Goal: Task Accomplishment & Management: Use online tool/utility

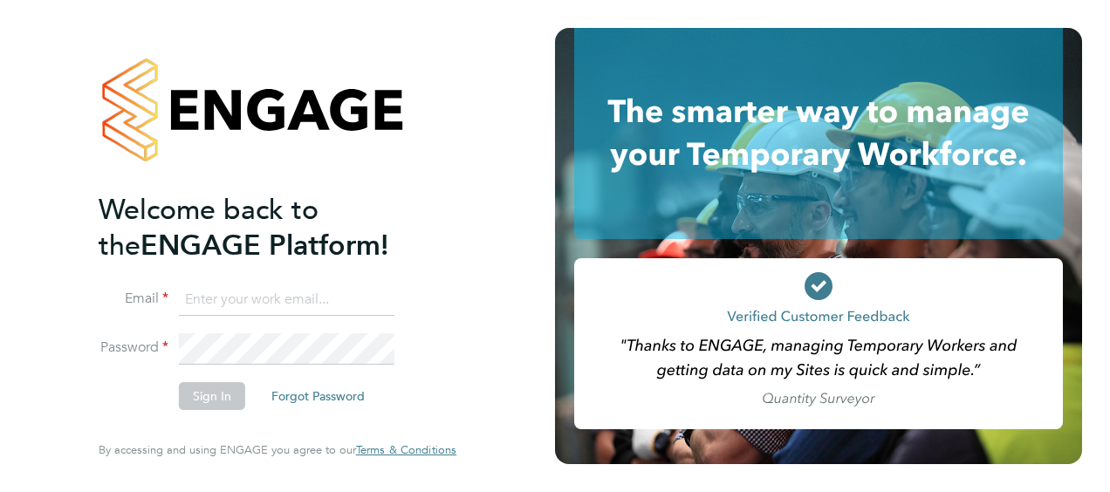
type input "[PERSON_NAME][EMAIL_ADDRESS][PERSON_NAME][DOMAIN_NAME]"
click at [218, 394] on button "Sign In" at bounding box center [212, 396] width 66 height 28
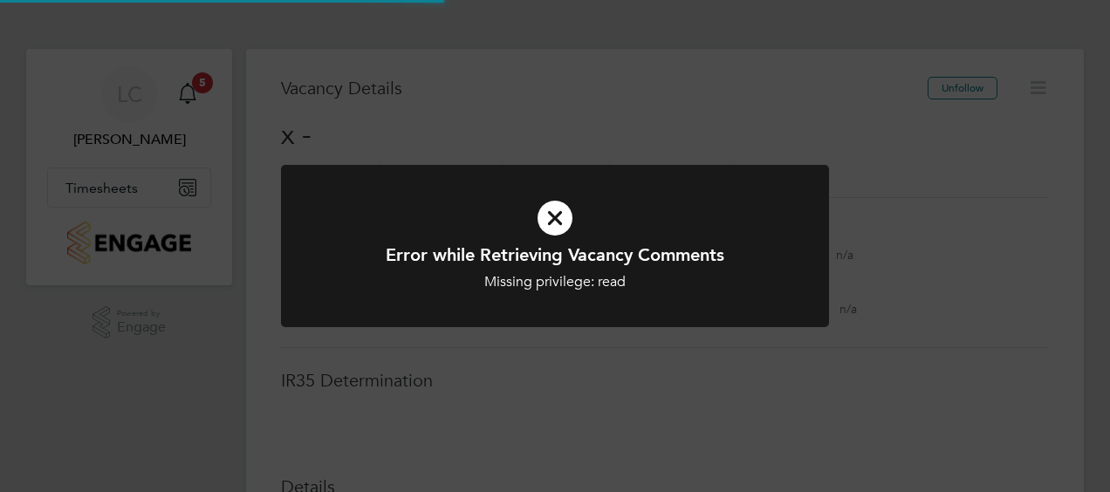
scroll to position [27, 375]
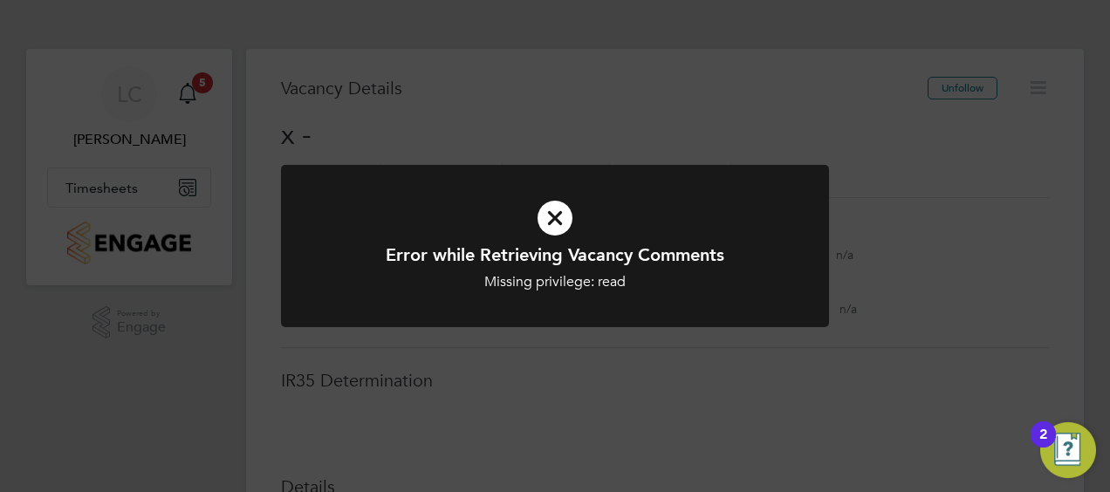
click at [558, 209] on icon at bounding box center [555, 218] width 454 height 68
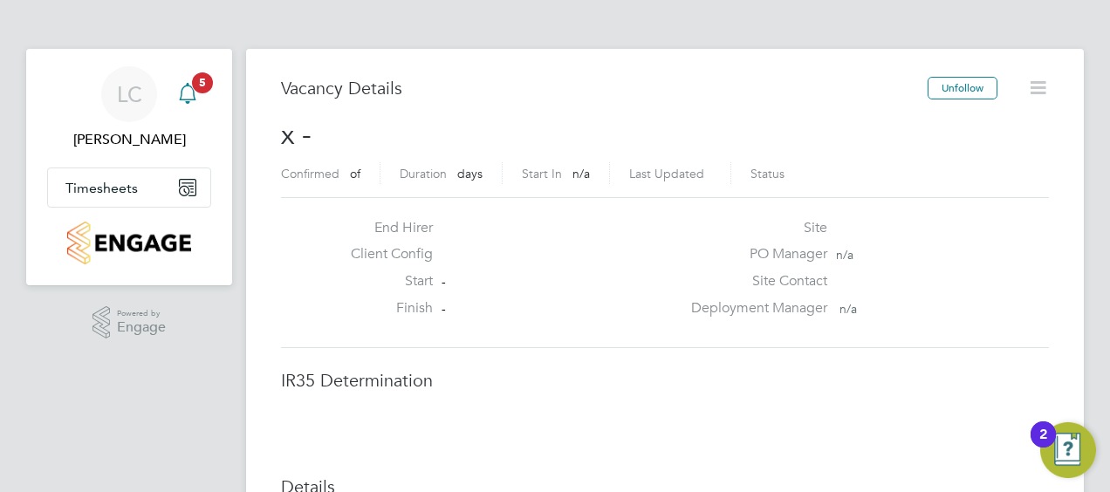
click at [184, 91] on icon "Main navigation" at bounding box center [187, 93] width 21 height 21
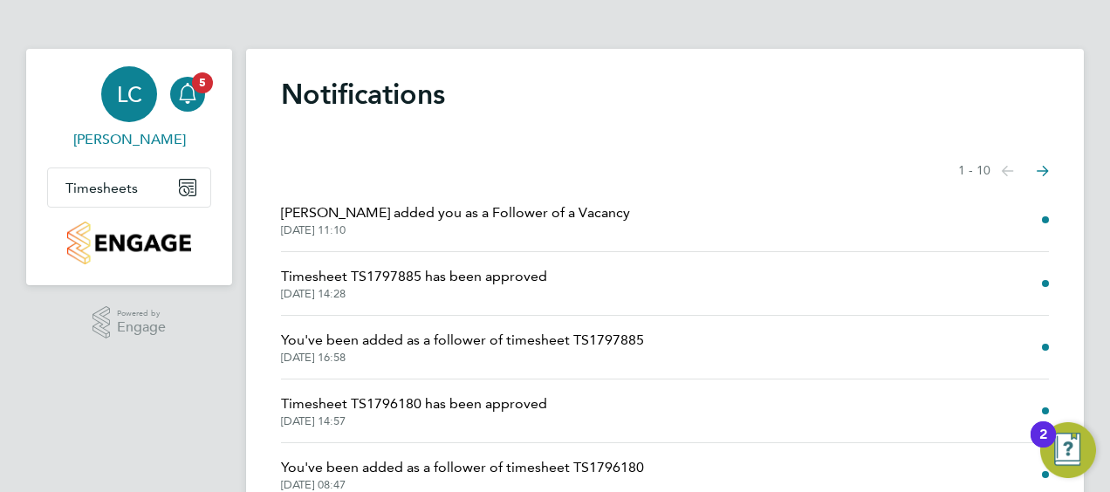
click at [120, 89] on span "LC" at bounding box center [129, 94] width 25 height 23
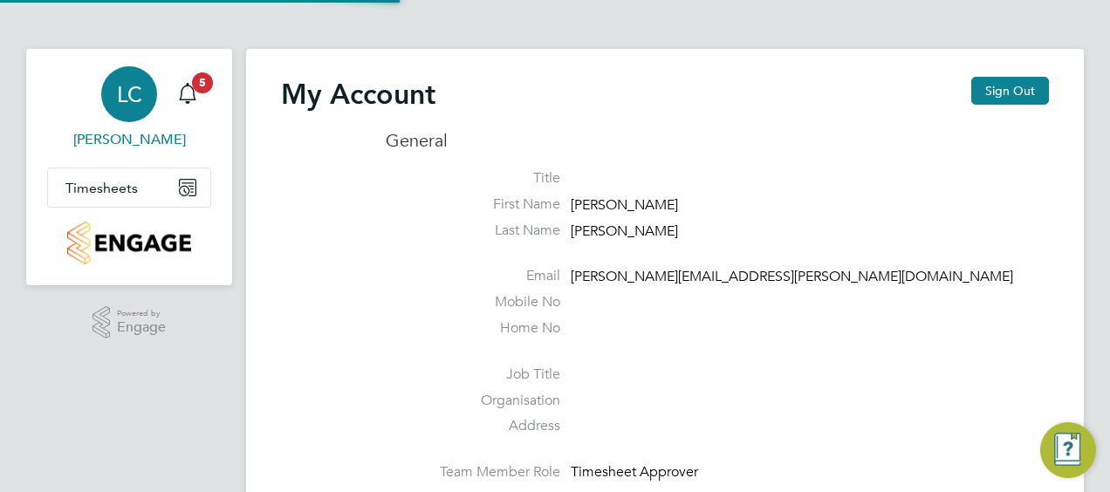
type input "[PERSON_NAME][EMAIL_ADDRESS][PERSON_NAME][DOMAIN_NAME]"
click at [87, 187] on span "Timesheets" at bounding box center [101, 188] width 72 height 17
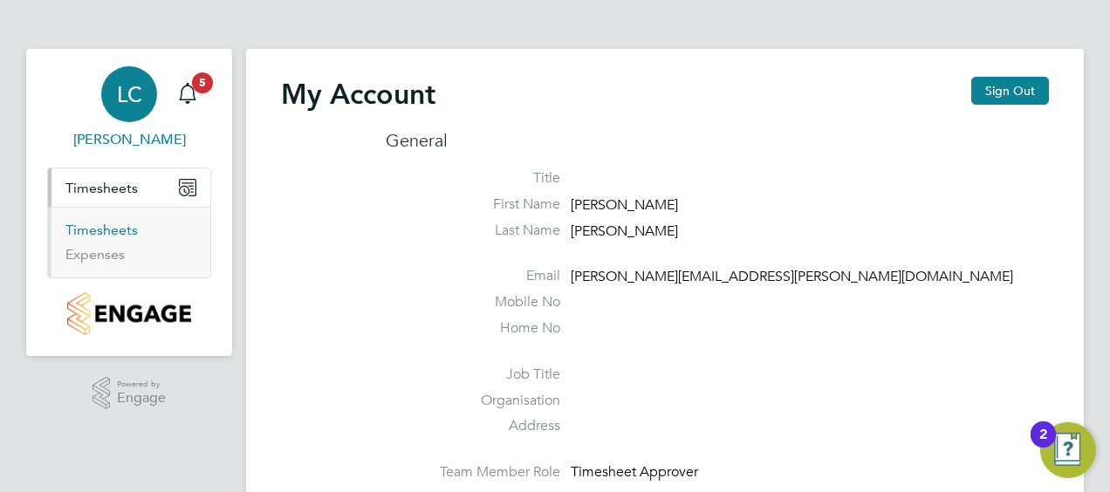
click at [92, 226] on link "Timesheets" at bounding box center [101, 230] width 72 height 17
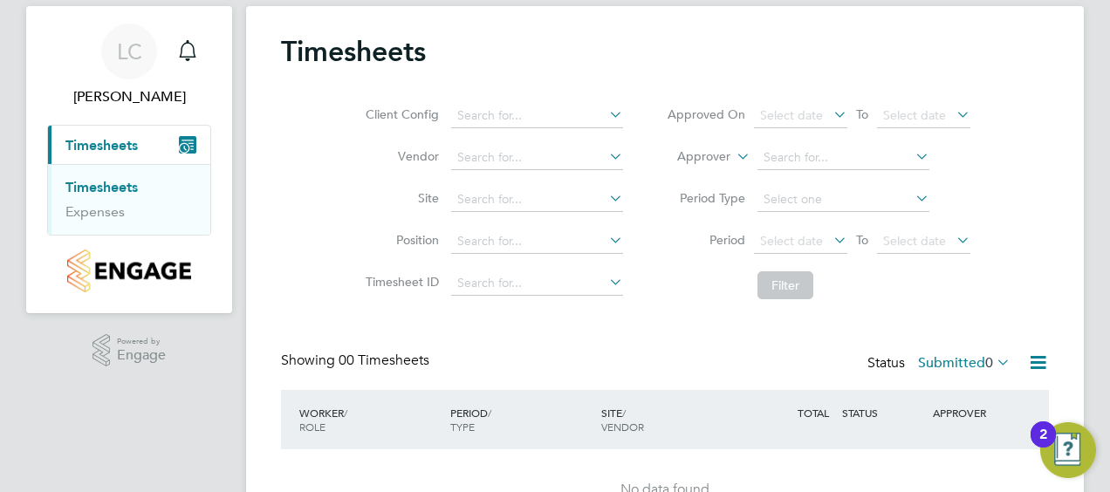
scroll to position [70, 0]
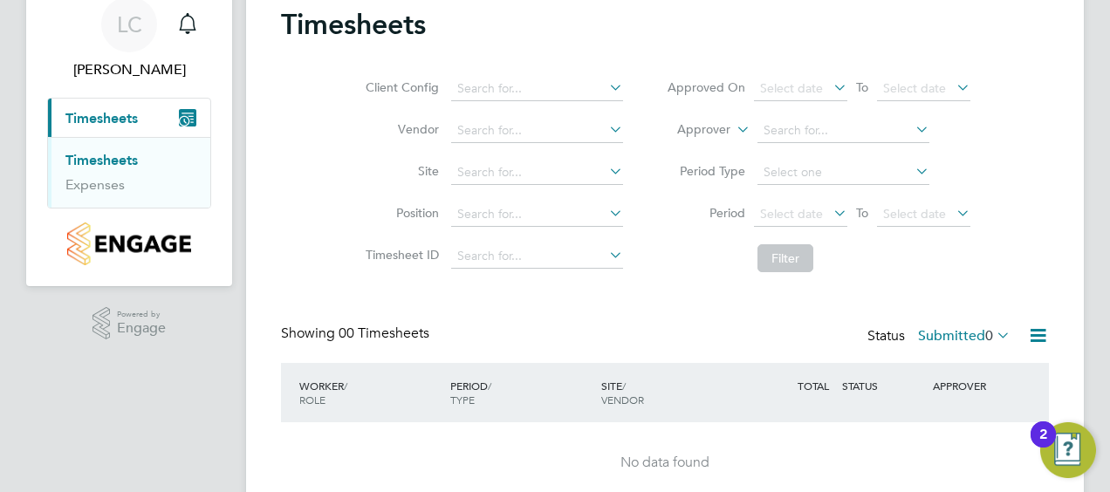
click at [606, 129] on icon at bounding box center [606, 129] width 0 height 24
click at [305, 183] on div "Client Config Vendor Site Position Timesheet ID Approved On Select date To Sele…" at bounding box center [665, 170] width 768 height 222
